Goal: Transaction & Acquisition: Book appointment/travel/reservation

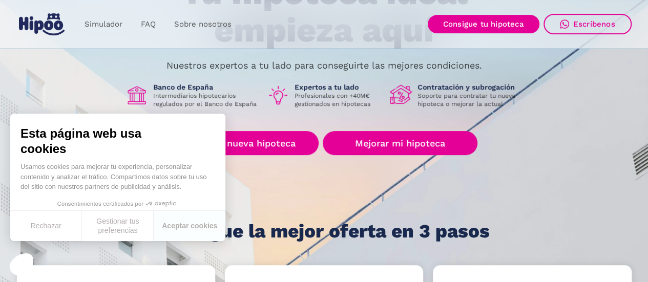
scroll to position [135, 0]
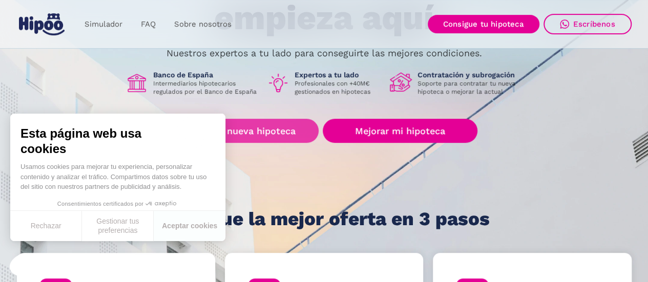
click at [274, 134] on link "Buscar nueva hipoteca" at bounding box center [245, 131] width 148 height 24
click at [287, 135] on link "Buscar nueva hipoteca" at bounding box center [245, 131] width 148 height 24
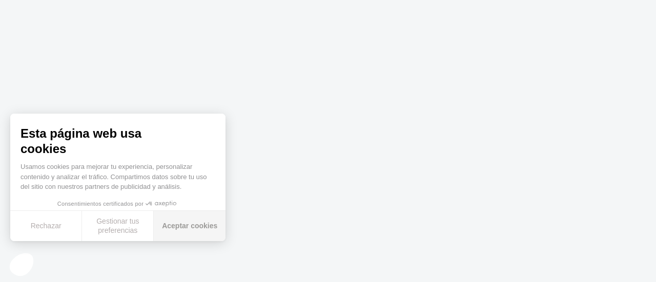
click at [178, 233] on button "Aceptar cookies" at bounding box center [190, 226] width 72 height 30
